Goal: Task Accomplishment & Management: Use online tool/utility

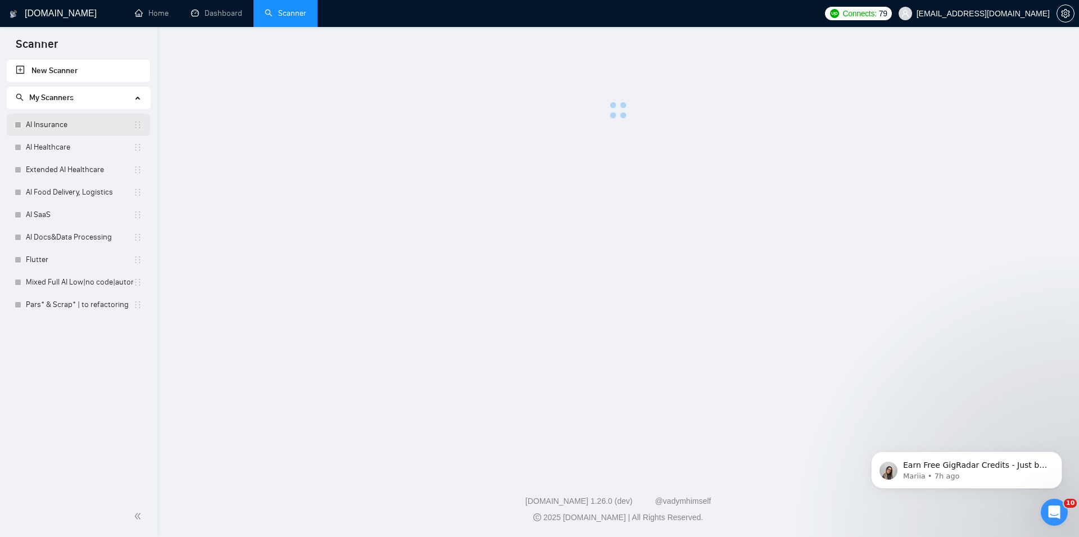
click at [48, 127] on link "AI Insurance" at bounding box center [79, 125] width 107 height 22
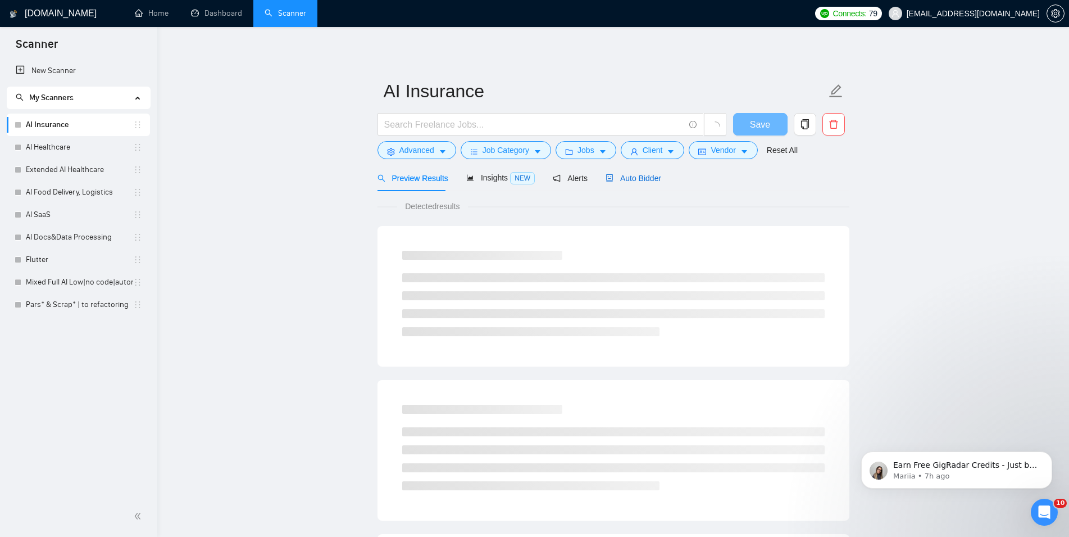
click at [636, 181] on span "Auto Bidder" at bounding box center [634, 178] width 56 height 9
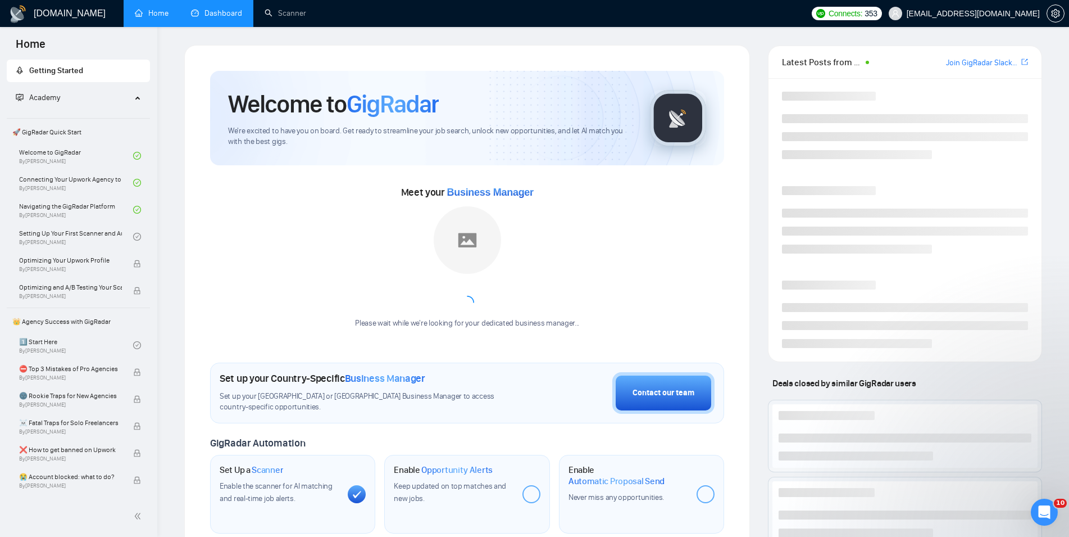
click at [219, 9] on link "Dashboard" at bounding box center [216, 13] width 51 height 10
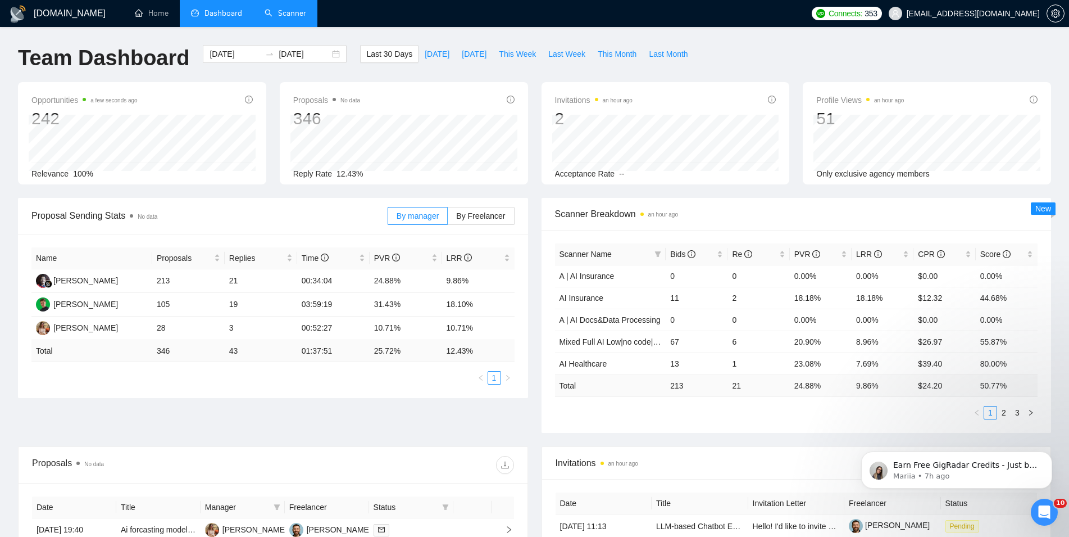
click at [279, 11] on link "Scanner" at bounding box center [286, 13] width 42 height 10
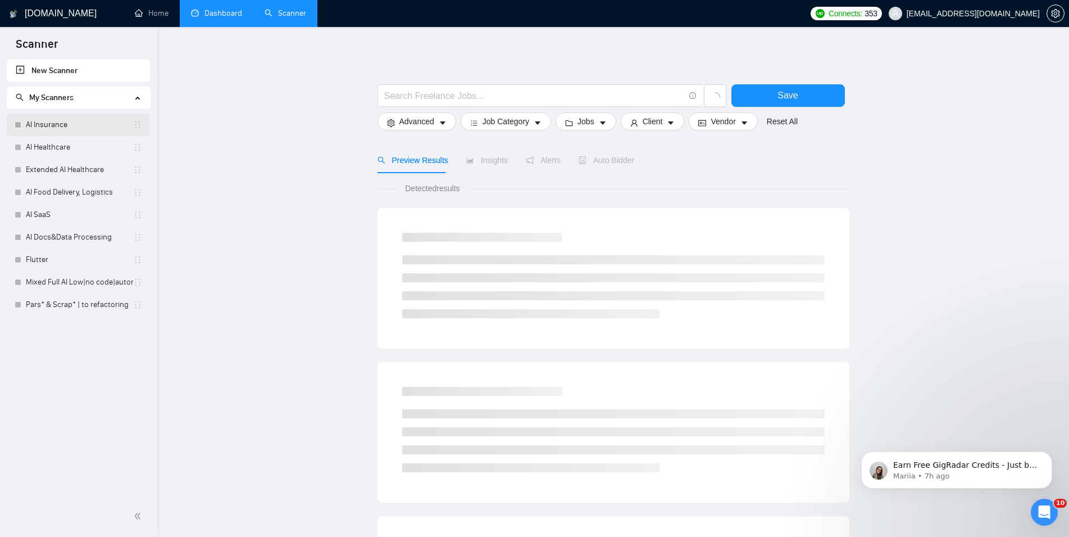
click at [89, 124] on link "AI Insurance" at bounding box center [79, 125] width 107 height 22
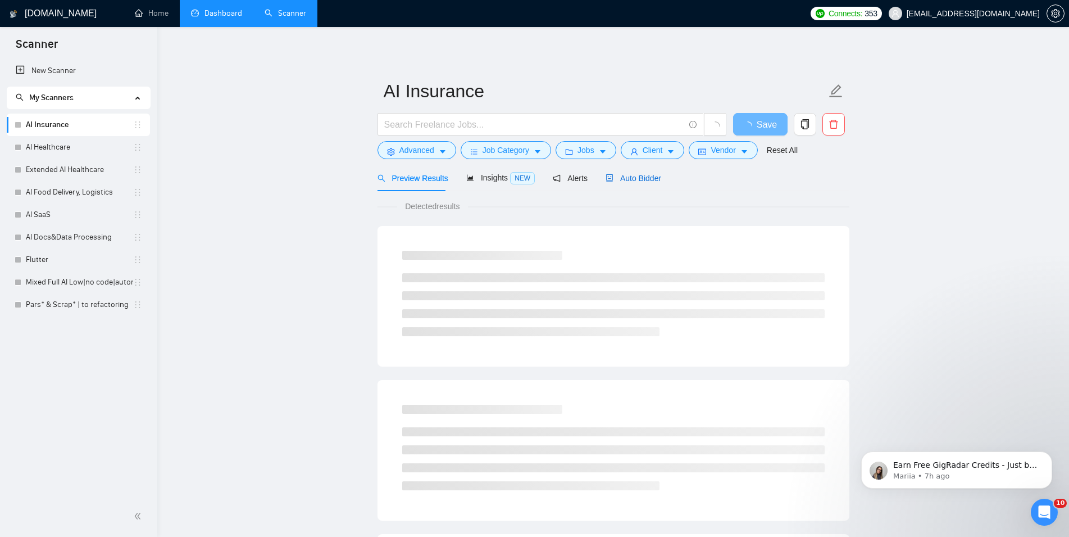
click at [636, 175] on span "Auto Bidder" at bounding box center [634, 178] width 56 height 9
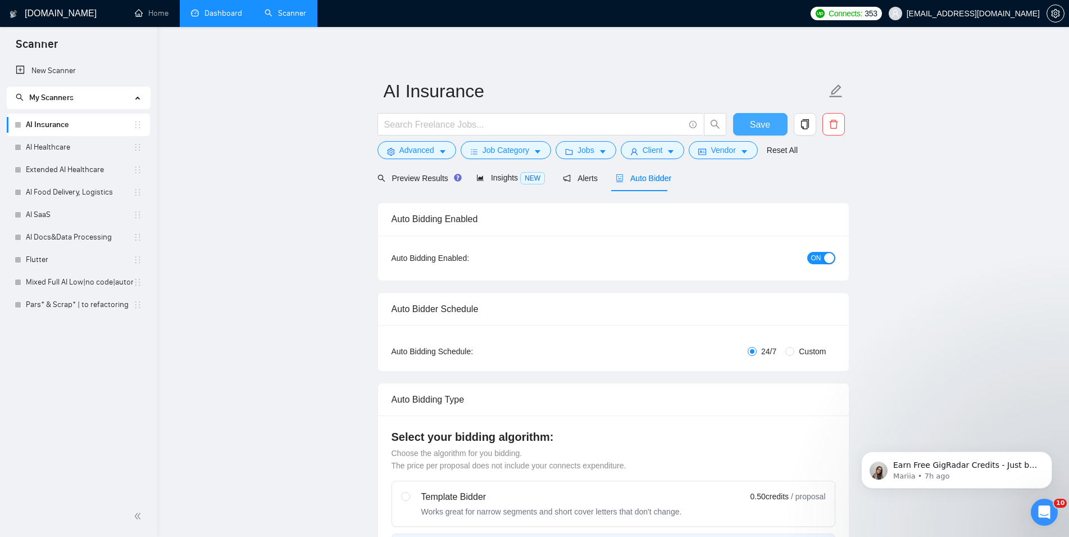
click at [754, 125] on span "Save" at bounding box center [760, 124] width 20 height 14
click at [108, 146] on link "AI Healthcare" at bounding box center [79, 147] width 107 height 22
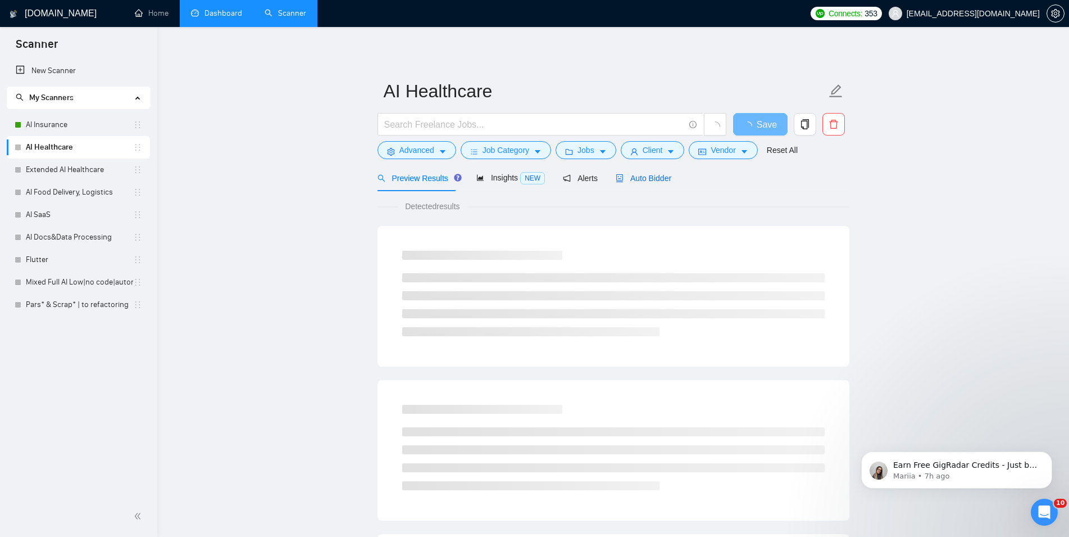
click at [657, 183] on div "Auto Bidder" at bounding box center [644, 178] width 56 height 12
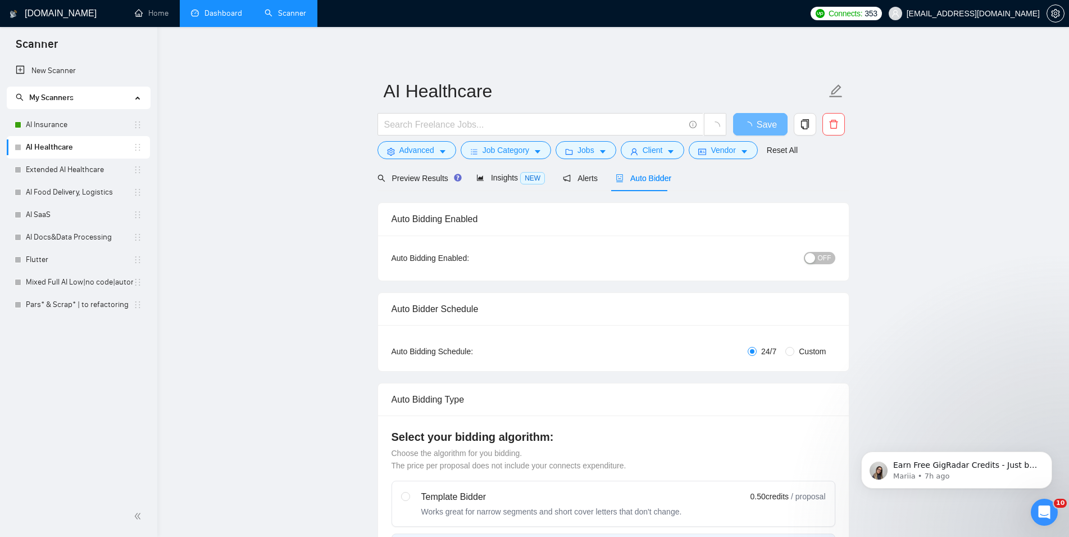
click at [818, 255] on button "OFF" at bounding box center [819, 258] width 31 height 12
checkbox input "true"
click at [759, 126] on span "Save" at bounding box center [760, 124] width 20 height 14
click at [64, 169] on link "Extended AI Healthcare" at bounding box center [79, 169] width 107 height 22
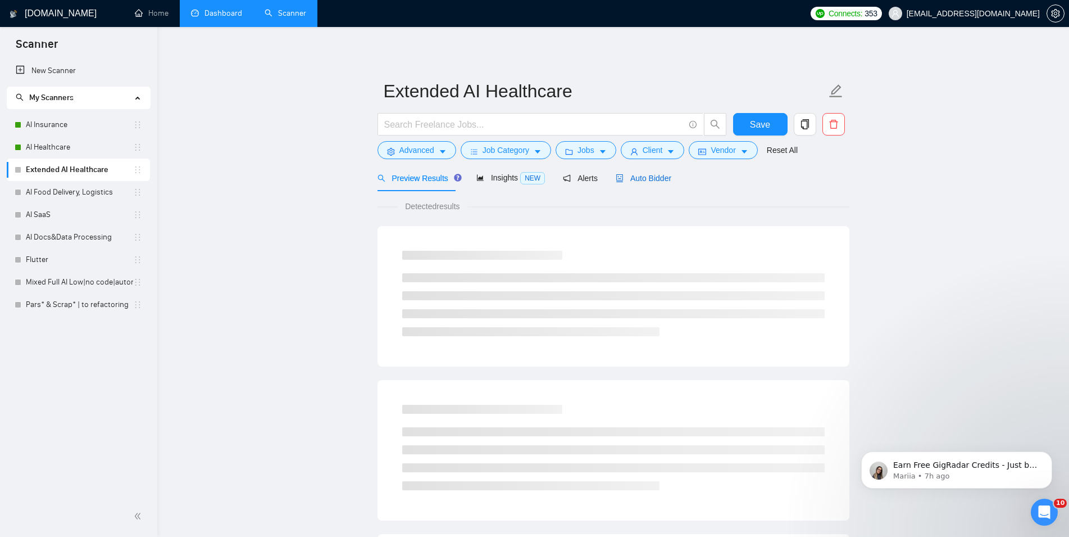
click at [643, 175] on span "Auto Bidder" at bounding box center [644, 178] width 56 height 9
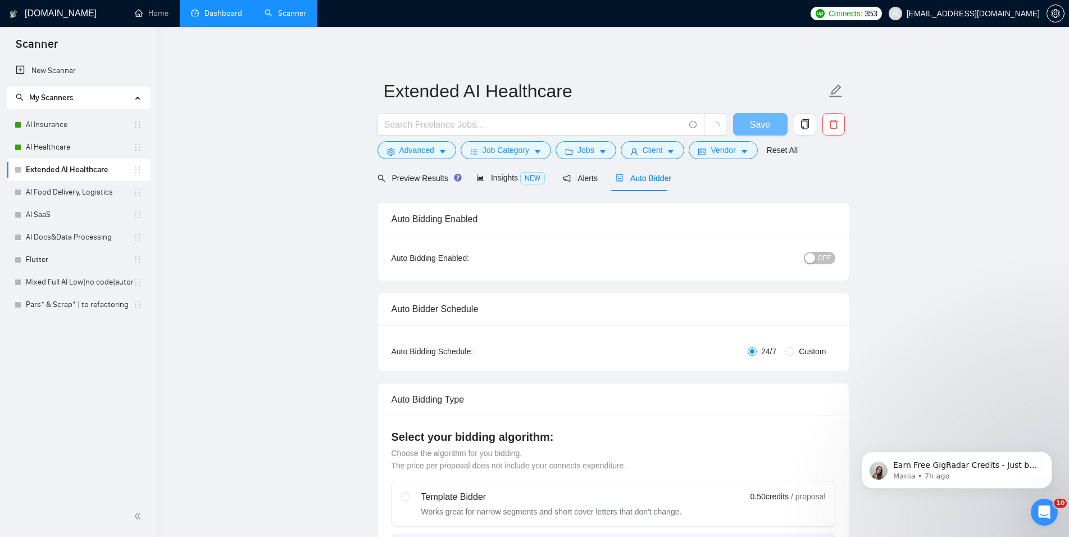
click at [817, 253] on button "OFF" at bounding box center [819, 258] width 31 height 12
checkbox input "true"
click at [764, 122] on span "Save" at bounding box center [760, 124] width 20 height 14
click at [85, 192] on link "AI Food Delivery, Logistics" at bounding box center [79, 192] width 107 height 22
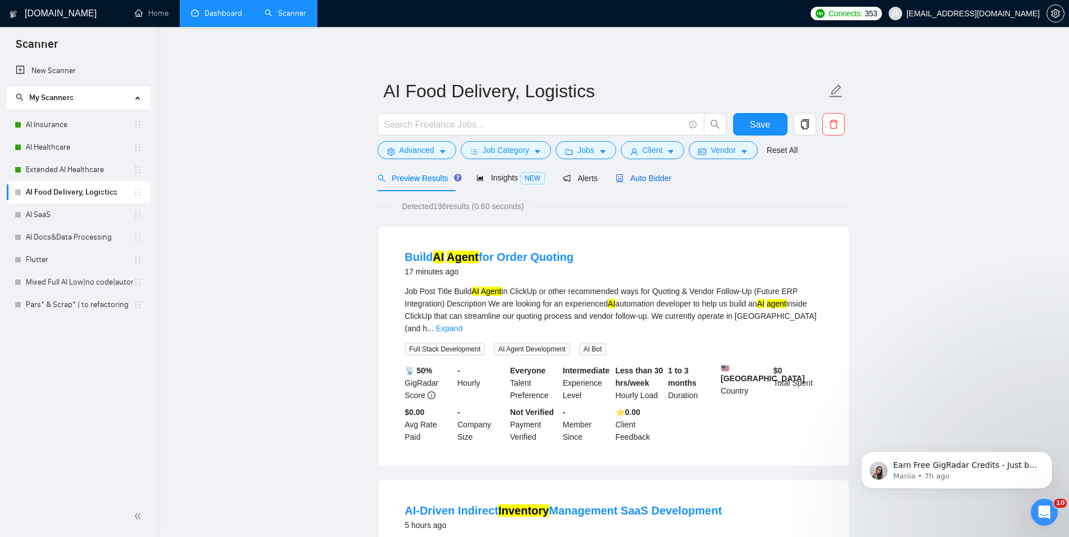
click at [659, 182] on span "Auto Bidder" at bounding box center [644, 178] width 56 height 9
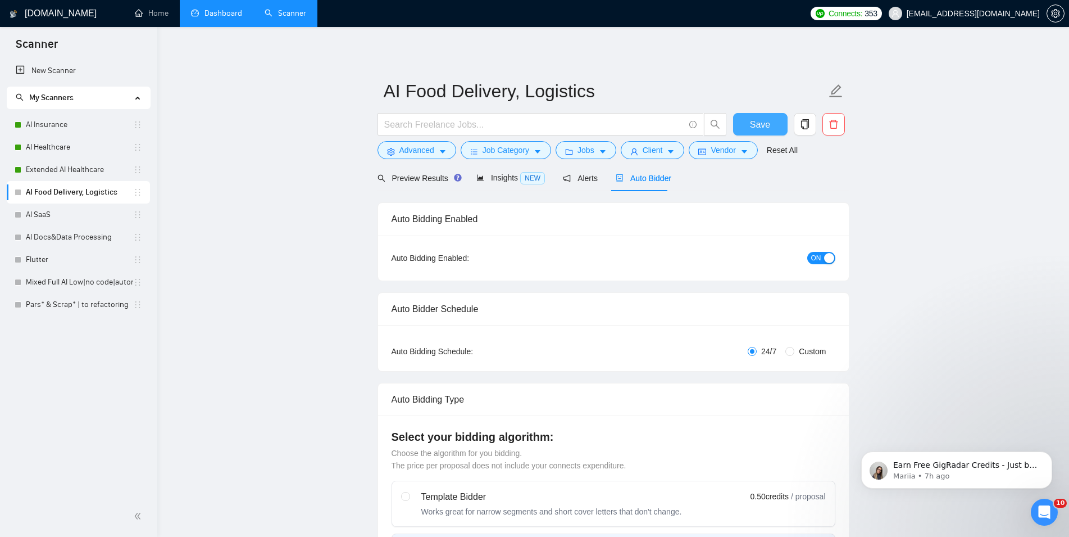
click at [768, 128] on span "Save" at bounding box center [760, 124] width 20 height 14
checkbox input "false"
click at [104, 210] on link "AI SaaS" at bounding box center [79, 214] width 107 height 22
click at [757, 124] on span "Save" at bounding box center [760, 124] width 20 height 14
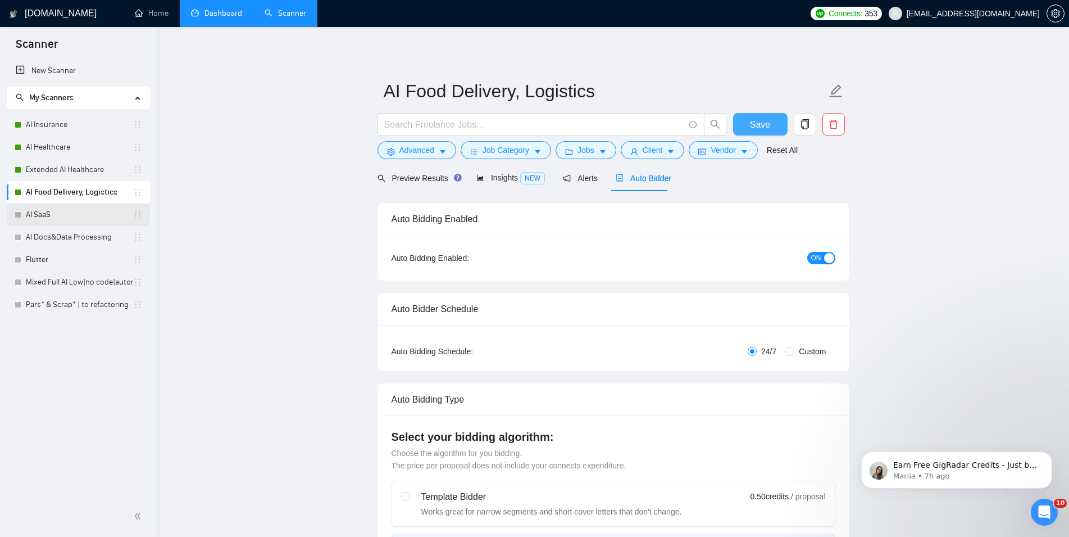
checkbox input "true"
click at [78, 219] on link "AI SaaS" at bounding box center [79, 214] width 107 height 22
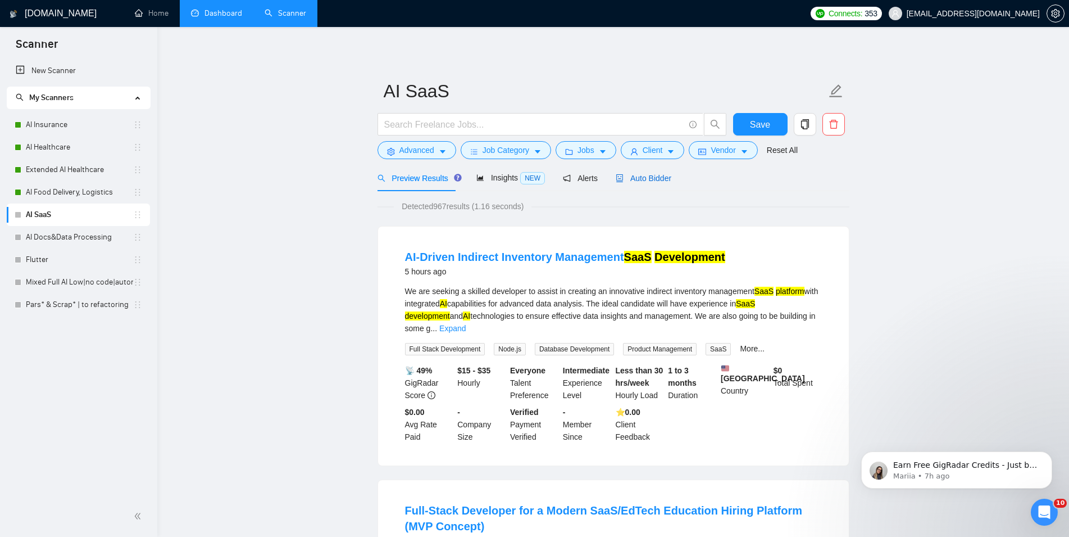
click at [648, 175] on span "Auto Bidder" at bounding box center [644, 178] width 56 height 9
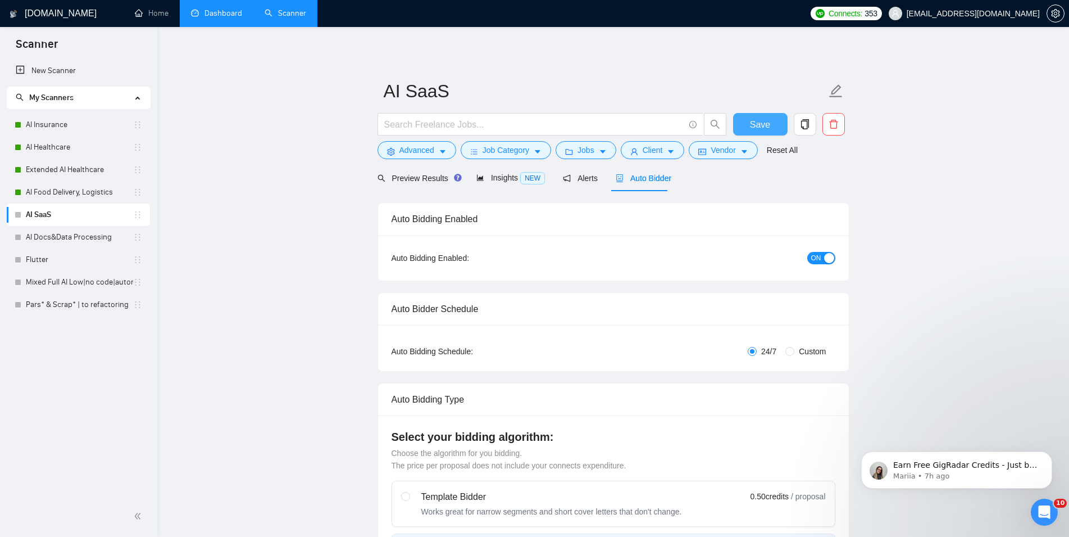
click at [765, 125] on span "Save" at bounding box center [760, 124] width 20 height 14
click at [96, 239] on link "AI Docs&Data Processing" at bounding box center [79, 237] width 107 height 22
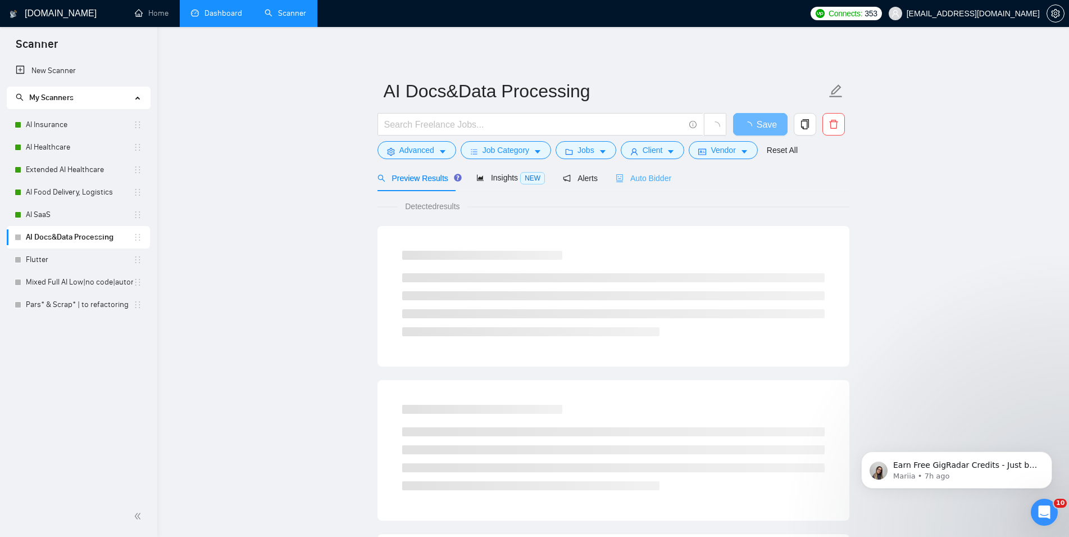
click at [650, 174] on span "Auto Bidder" at bounding box center [644, 178] width 56 height 9
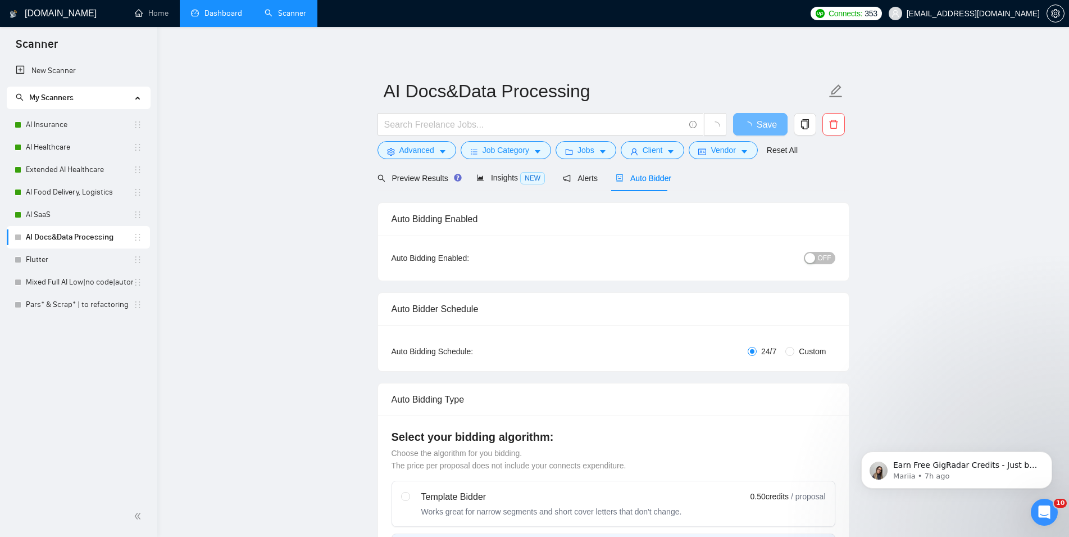
click at [826, 257] on span "OFF" at bounding box center [824, 258] width 13 height 12
click at [764, 126] on span "Save" at bounding box center [760, 124] width 20 height 14
click at [80, 261] on link "Flutter" at bounding box center [79, 259] width 107 height 22
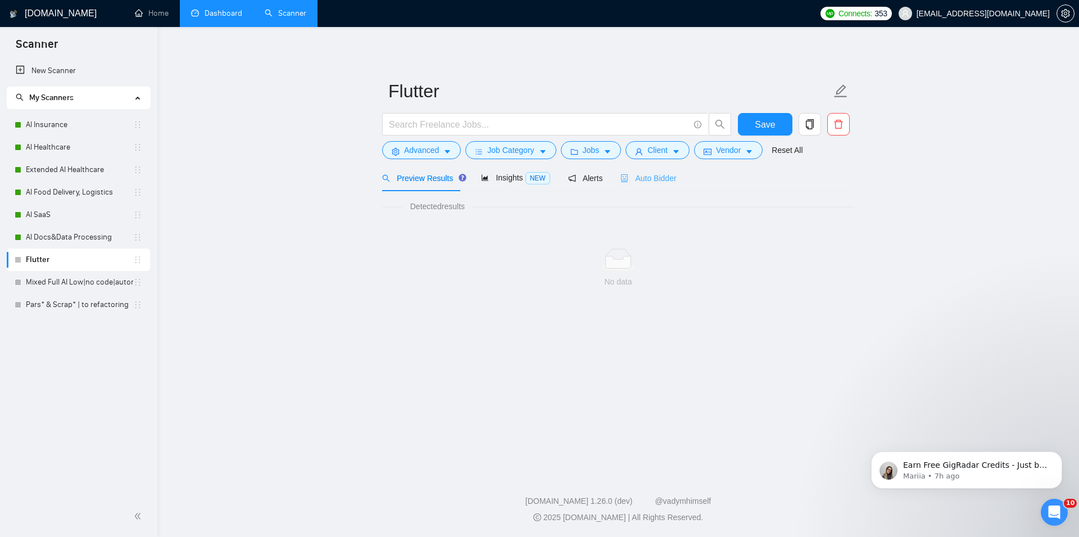
click at [633, 188] on div "Auto Bidder" at bounding box center [648, 178] width 56 height 26
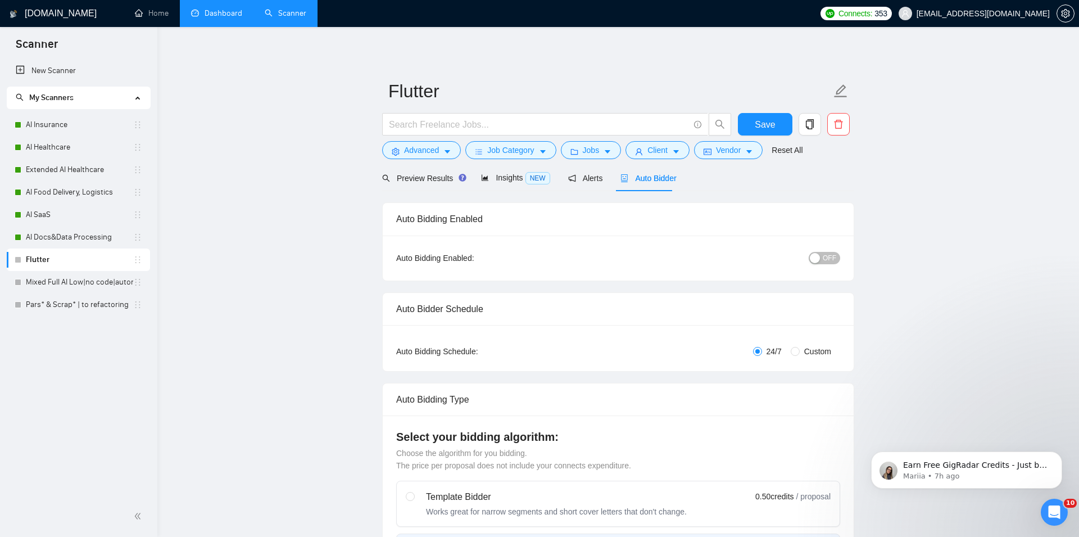
click at [823, 259] on span "OFF" at bounding box center [829, 258] width 13 height 12
click at [773, 128] on button "Save" at bounding box center [760, 124] width 55 height 22
click at [409, 177] on span "Preview Results" at bounding box center [418, 178] width 81 height 9
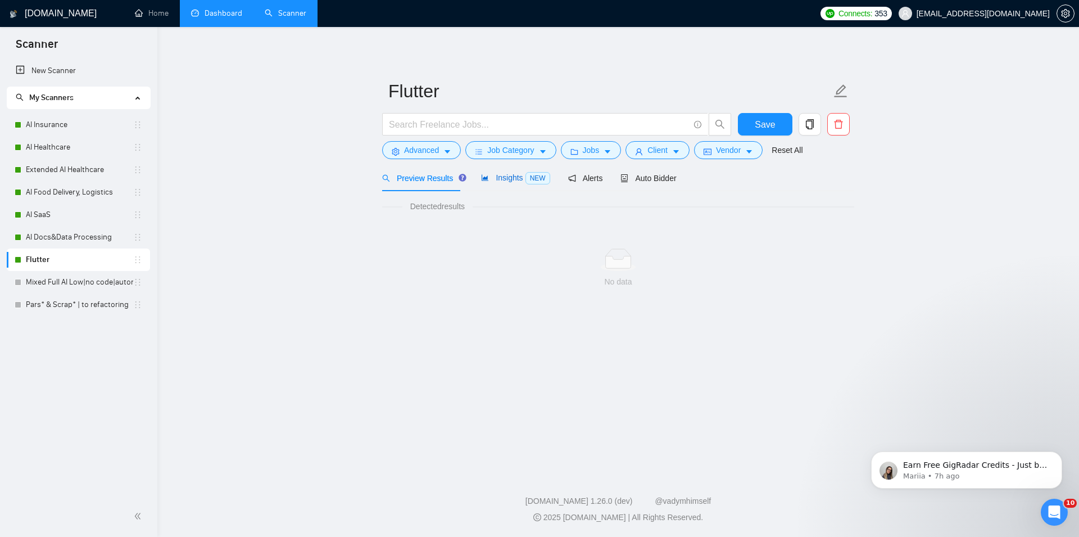
click at [504, 180] on span "Insights NEW" at bounding box center [515, 177] width 69 height 9
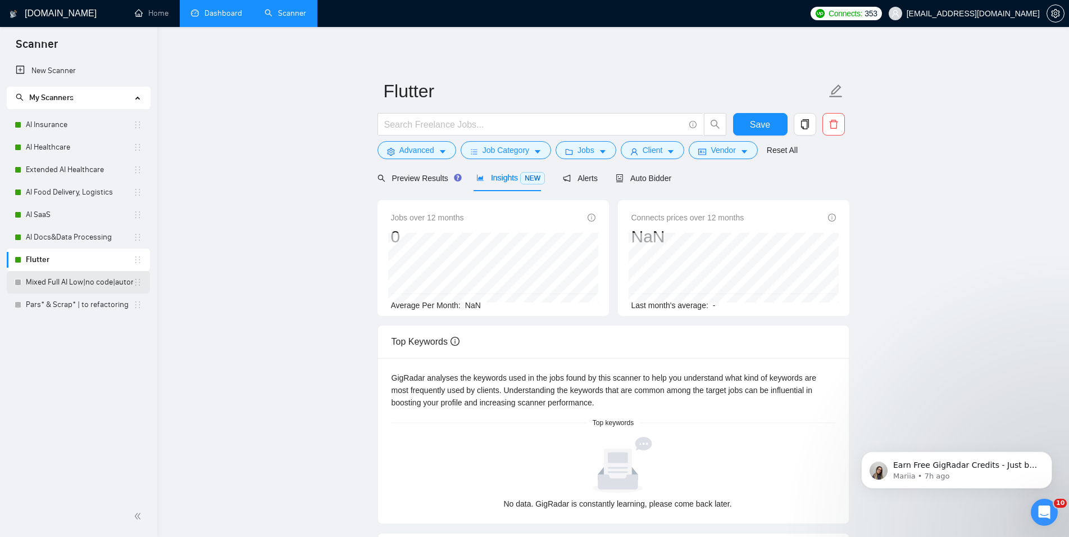
click at [51, 275] on link "Mixed Full AI Low|no code|automations" at bounding box center [79, 282] width 107 height 22
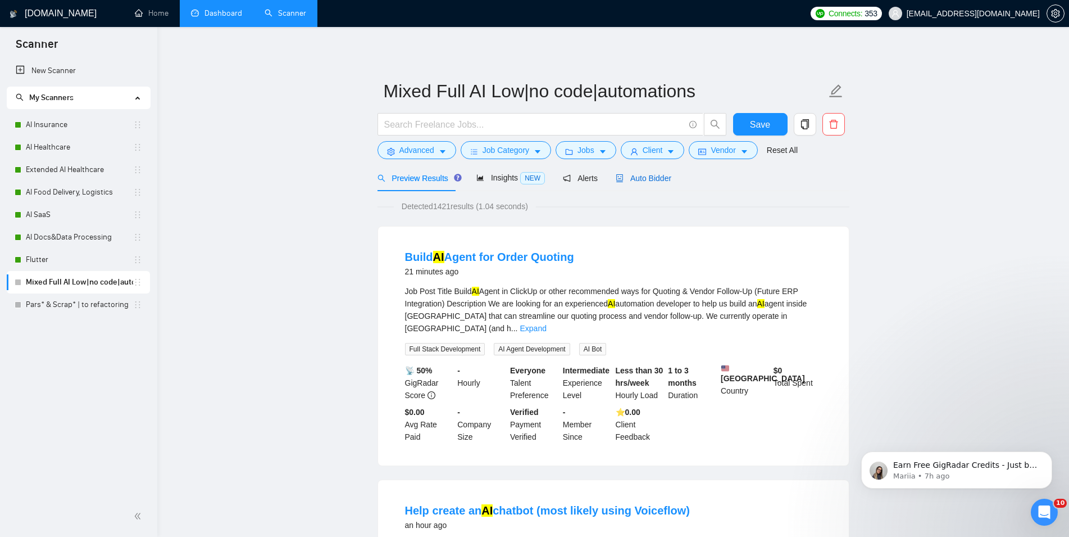
click at [629, 182] on span "Auto Bidder" at bounding box center [644, 178] width 56 height 9
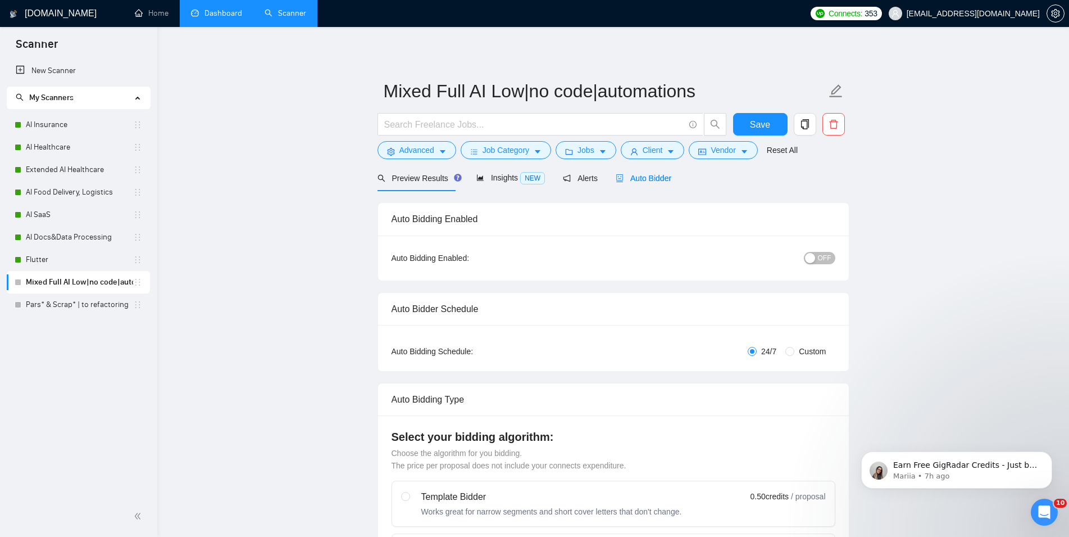
click at [812, 258] on div "button" at bounding box center [810, 258] width 10 height 10
click at [758, 120] on span "Save" at bounding box center [760, 124] width 20 height 14
click at [54, 312] on link "Pars* & Scrap* | to refactoring" at bounding box center [79, 304] width 107 height 22
click at [51, 304] on link "Pars* & Scrap* | to refactoring" at bounding box center [79, 304] width 107 height 22
click at [756, 130] on span "Save" at bounding box center [760, 124] width 20 height 14
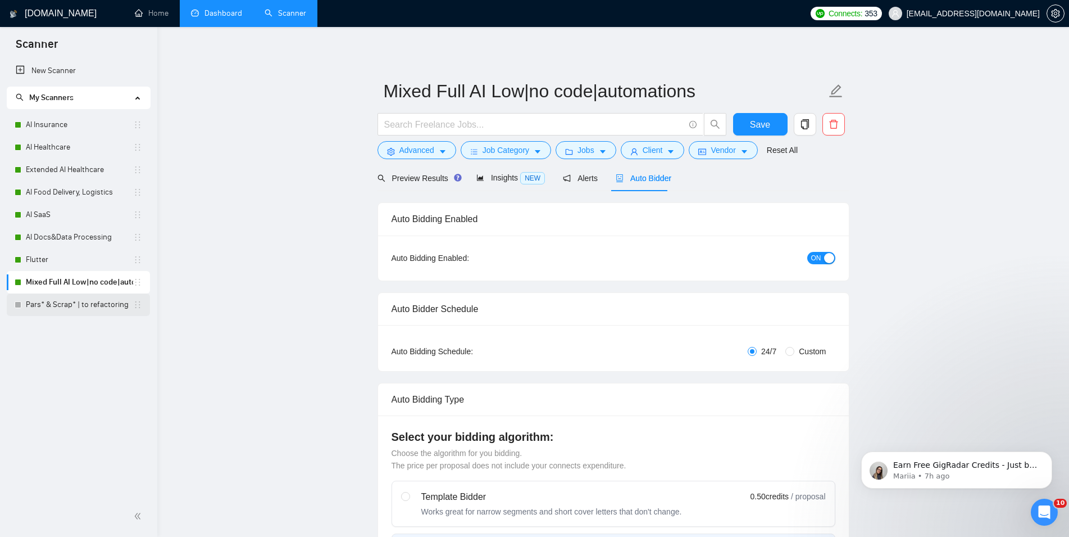
click at [56, 309] on link "Pars* & Scrap* | to refactoring" at bounding box center [79, 304] width 107 height 22
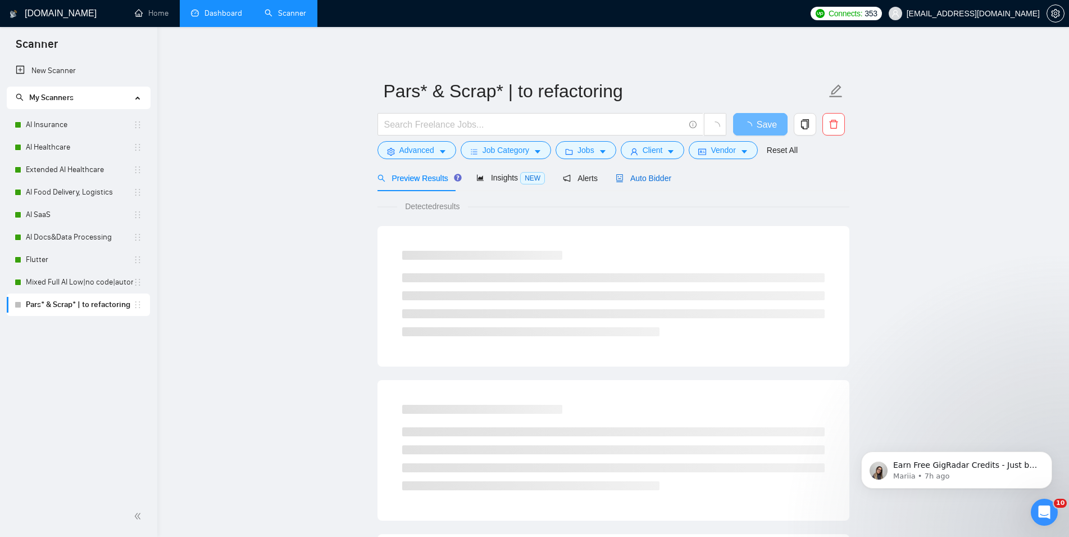
click at [637, 184] on div "Auto Bidder" at bounding box center [644, 178] width 56 height 12
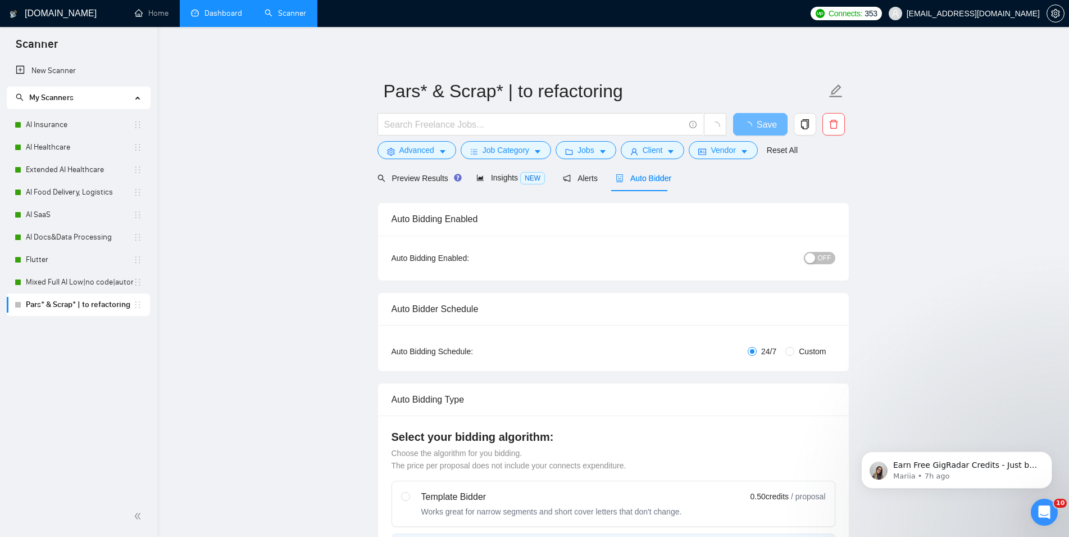
click at [815, 261] on div "button" at bounding box center [810, 258] width 10 height 10
click at [757, 124] on span "Save" at bounding box center [760, 124] width 20 height 14
click at [419, 180] on span "Preview Results" at bounding box center [418, 178] width 81 height 9
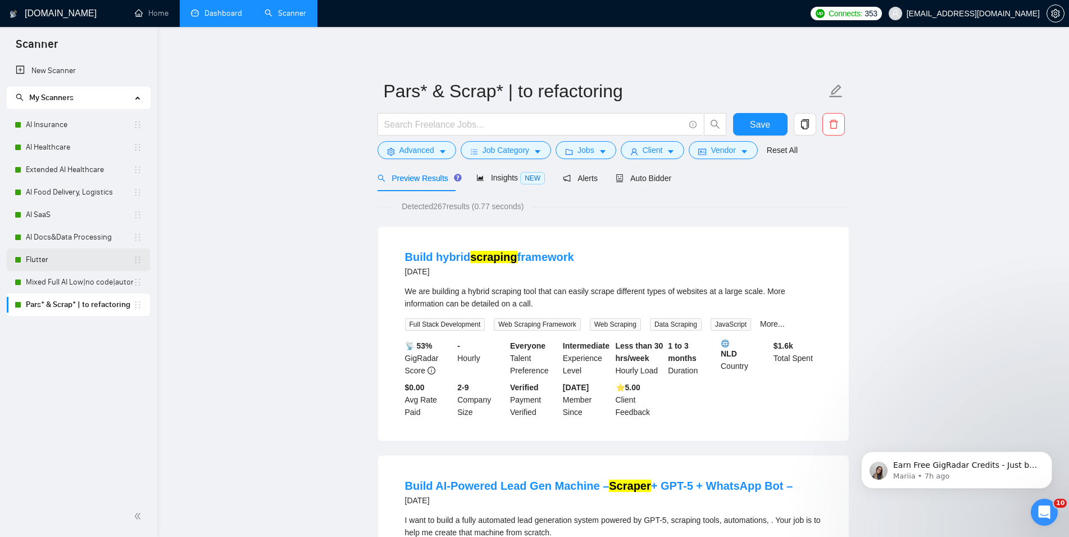
click at [85, 263] on link "Flutter" at bounding box center [79, 259] width 107 height 22
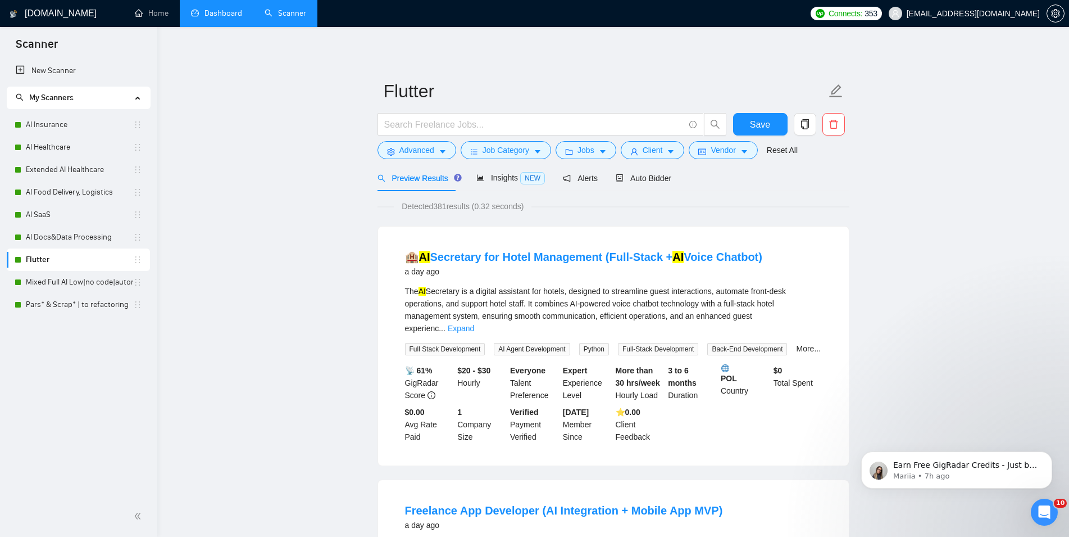
click at [204, 12] on link "Dashboard" at bounding box center [216, 13] width 51 height 10
